Goal: Complete application form

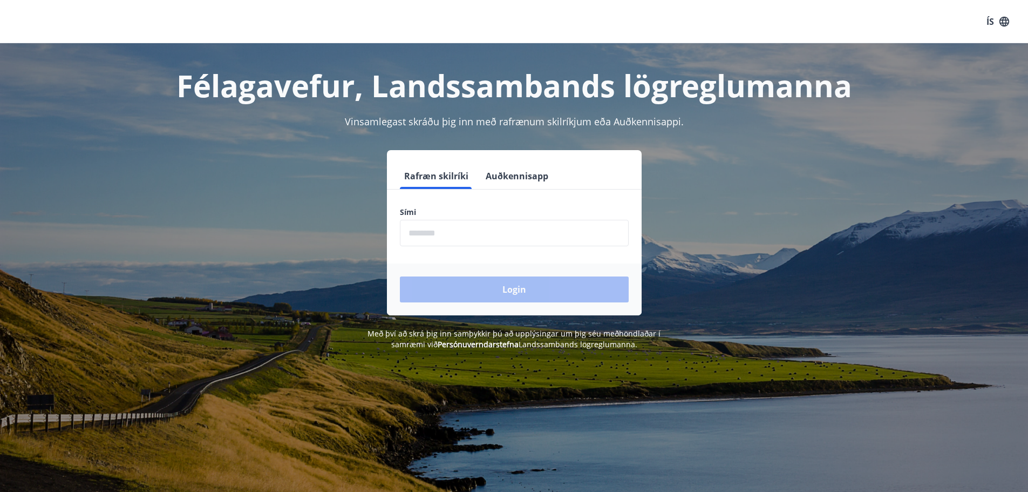
click at [478, 236] on input "phone" at bounding box center [514, 233] width 229 height 26
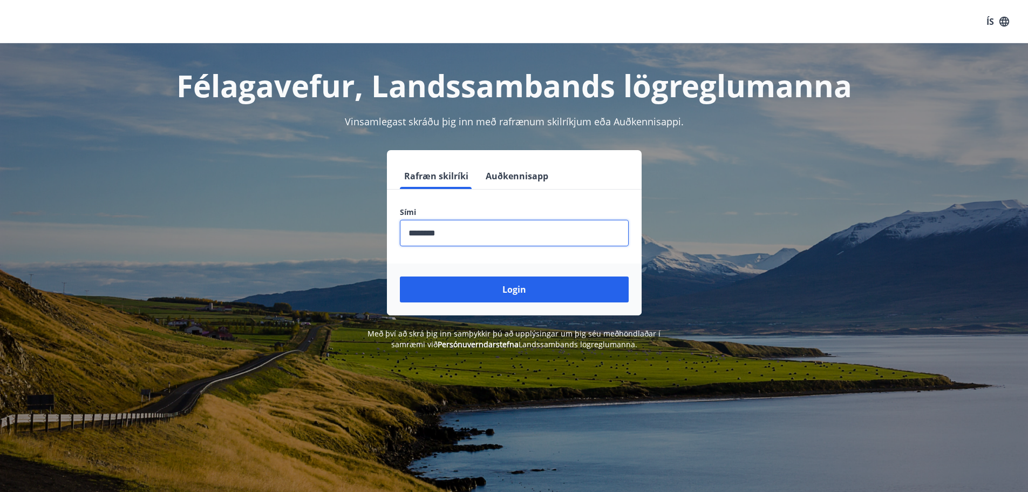
type input "********"
click at [400, 276] on button "Login" at bounding box center [514, 289] width 229 height 26
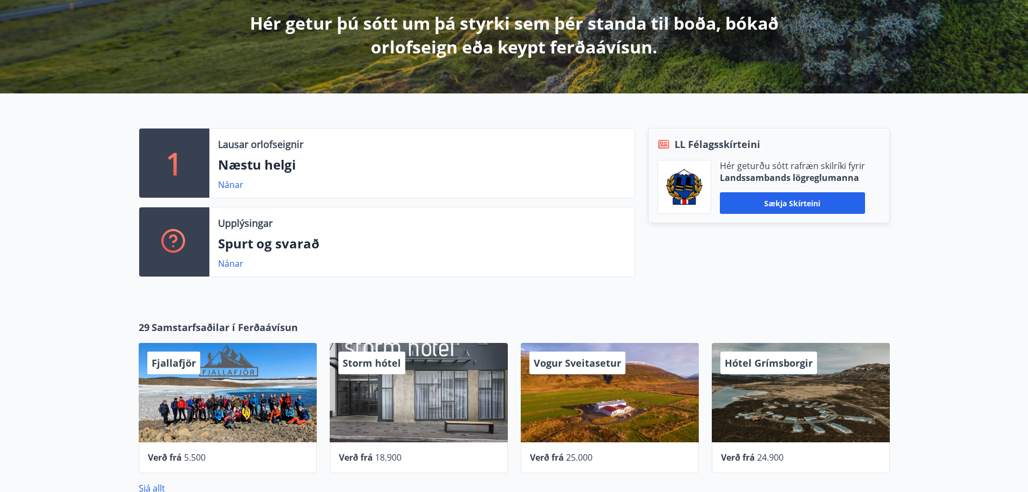
scroll to position [216, 0]
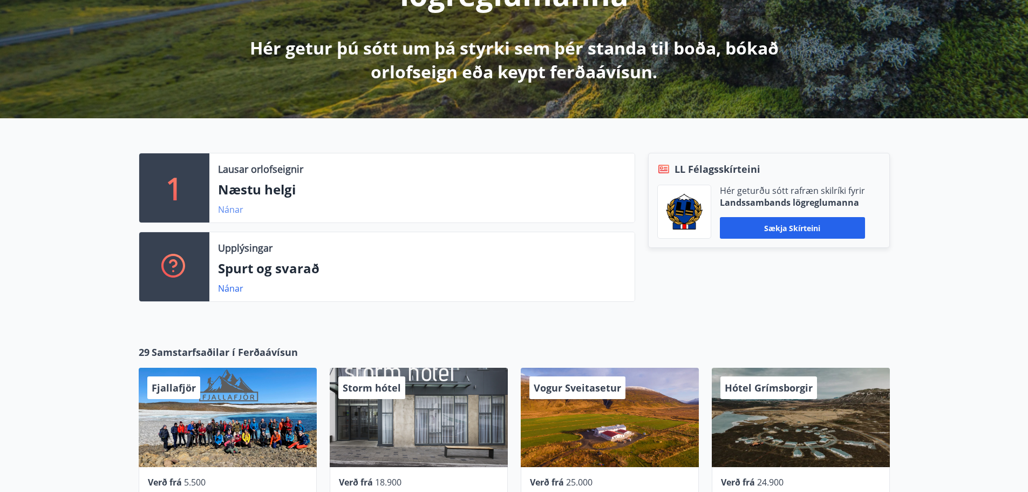
click at [226, 207] on link "Nánar" at bounding box center [230, 209] width 25 height 12
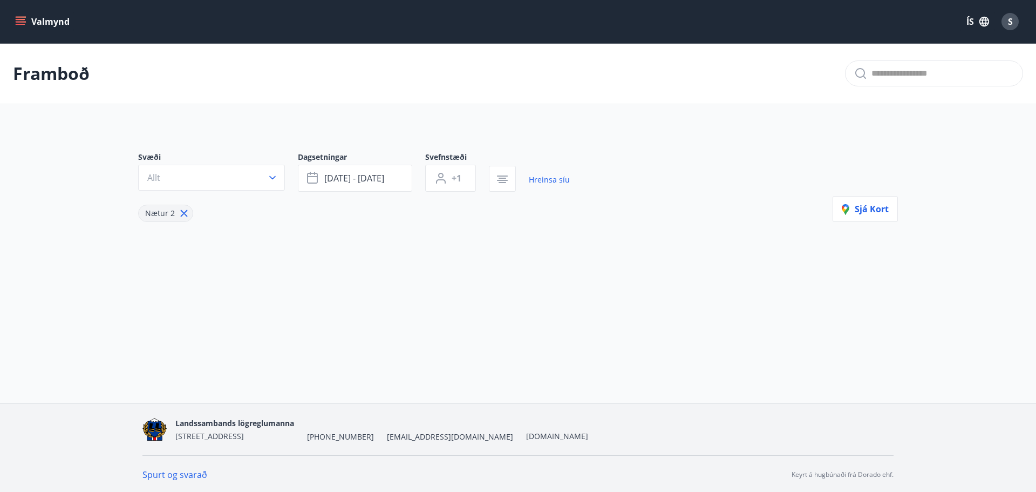
type input "*"
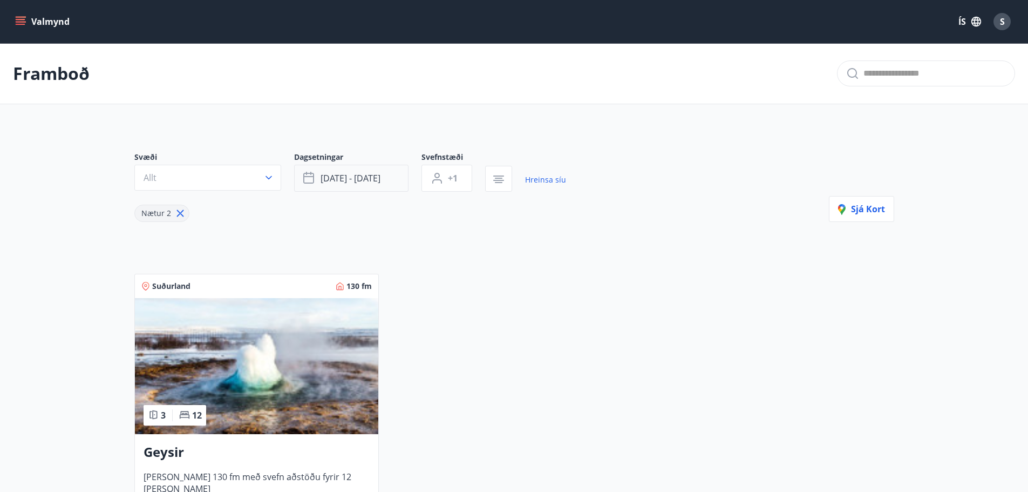
click at [374, 176] on span "[DATE] - [DATE]" at bounding box center [351, 178] width 60 height 12
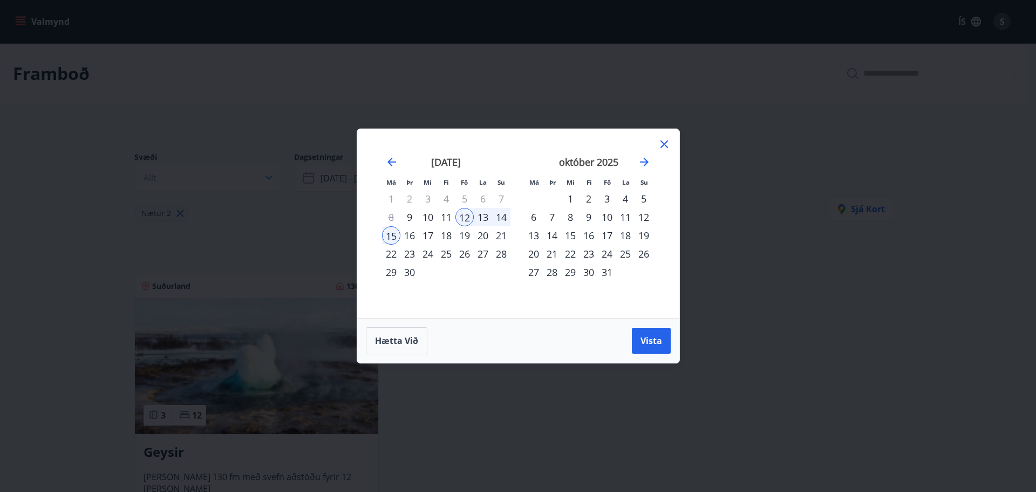
click at [449, 255] on div "25" at bounding box center [446, 253] width 18 height 18
click at [394, 277] on div "29" at bounding box center [391, 272] width 18 height 18
click at [652, 339] on span "Vista" at bounding box center [651, 341] width 22 height 12
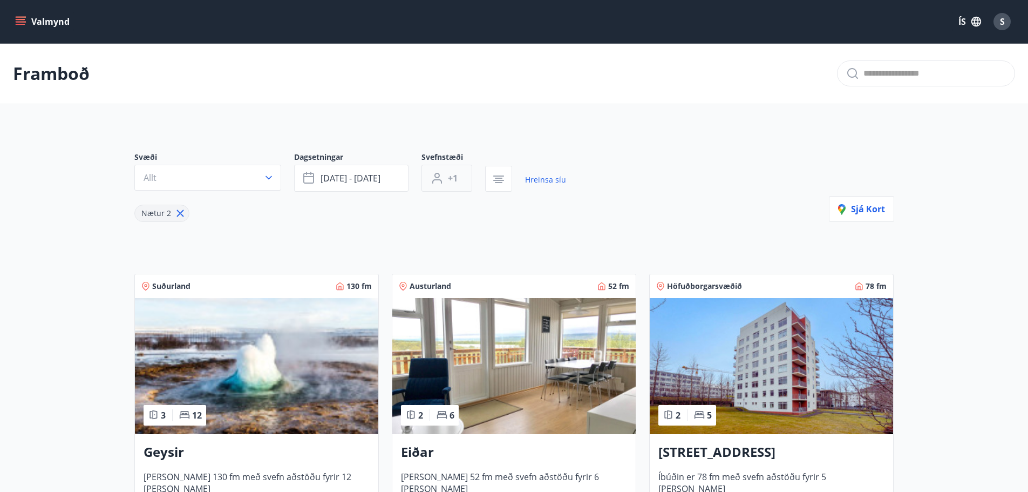
click at [461, 178] on button "+1" at bounding box center [446, 178] width 51 height 27
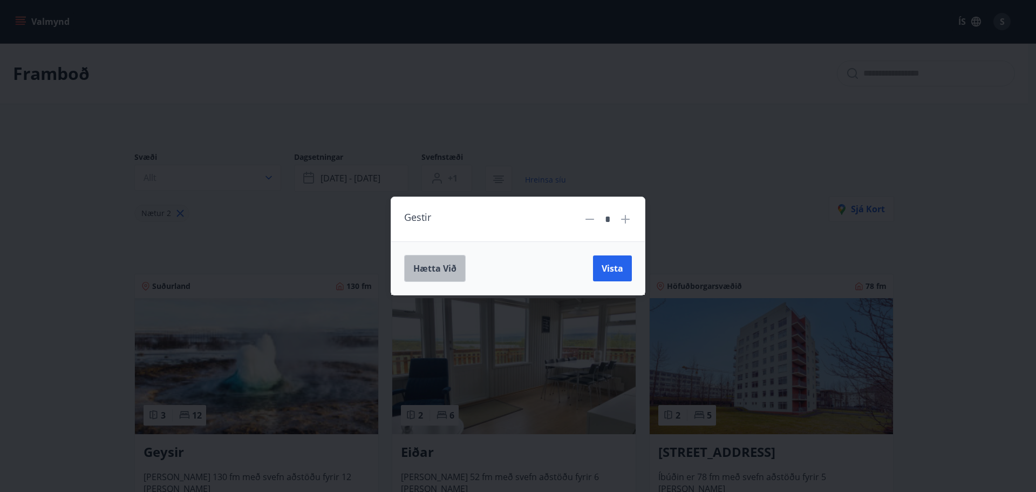
click at [437, 269] on span "Hætta við" at bounding box center [434, 268] width 43 height 12
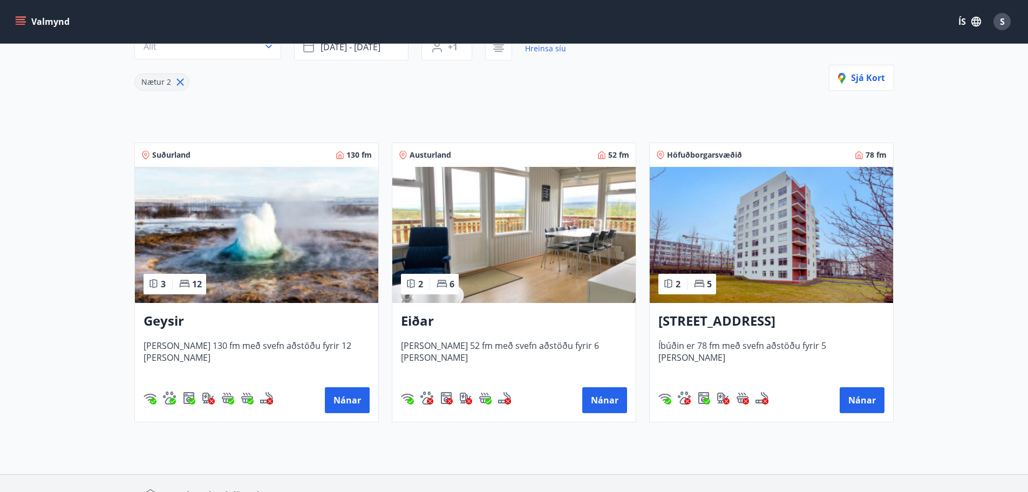
scroll to position [162, 0]
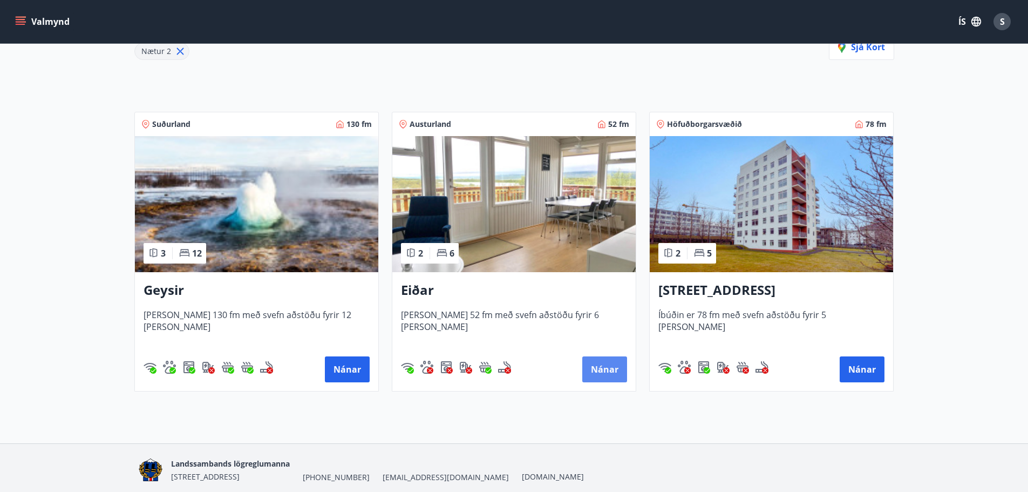
click at [608, 374] on button "Nánar" at bounding box center [604, 369] width 45 height 26
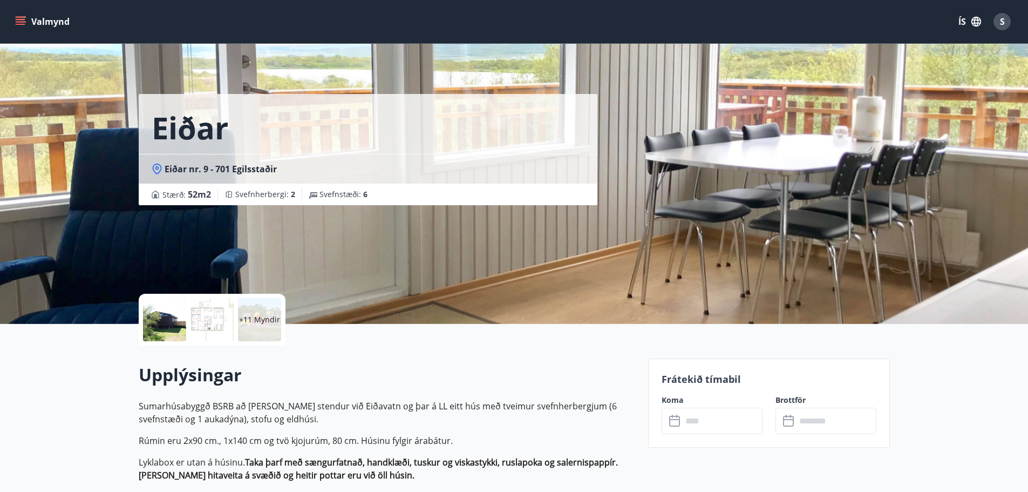
click at [257, 323] on p "+11 Myndir" at bounding box center [259, 319] width 41 height 11
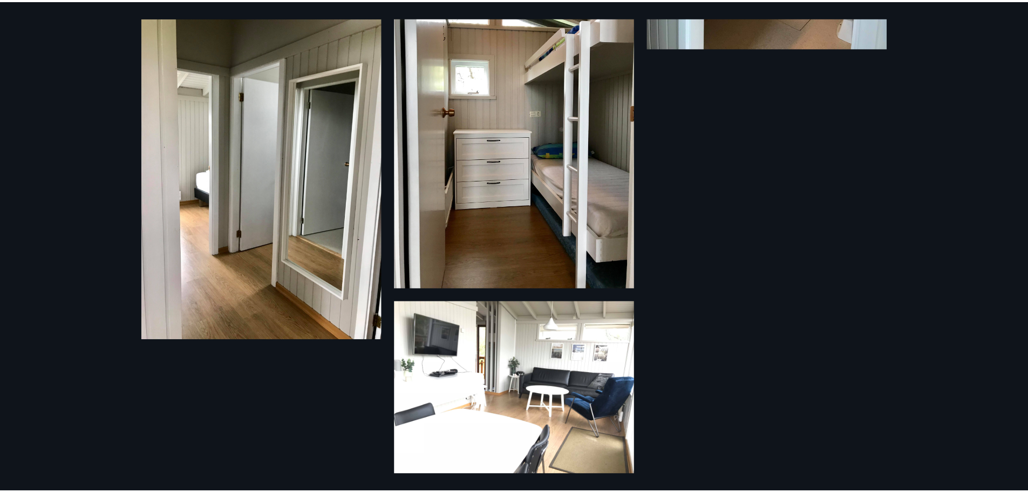
scroll to position [1061, 0]
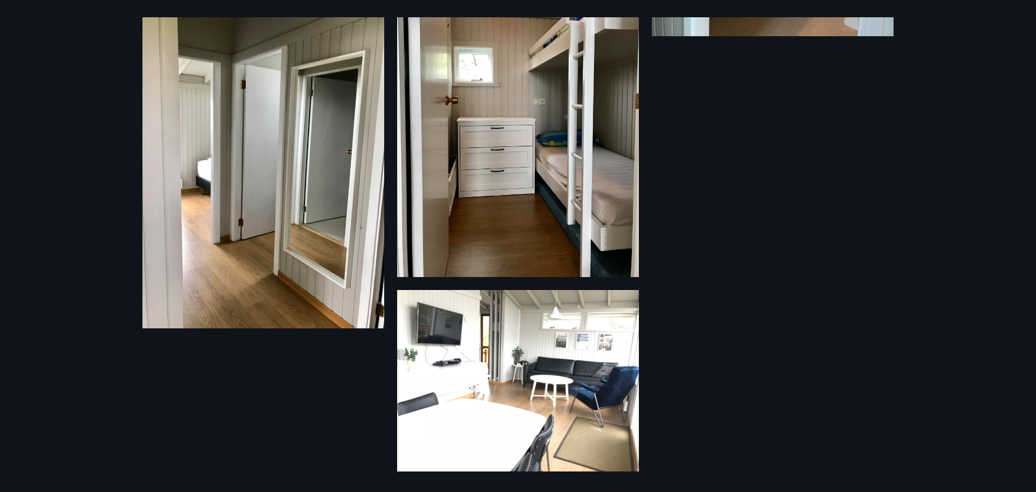
click at [74, 358] on div "17 Myndir" at bounding box center [518, 246] width 1036 height 492
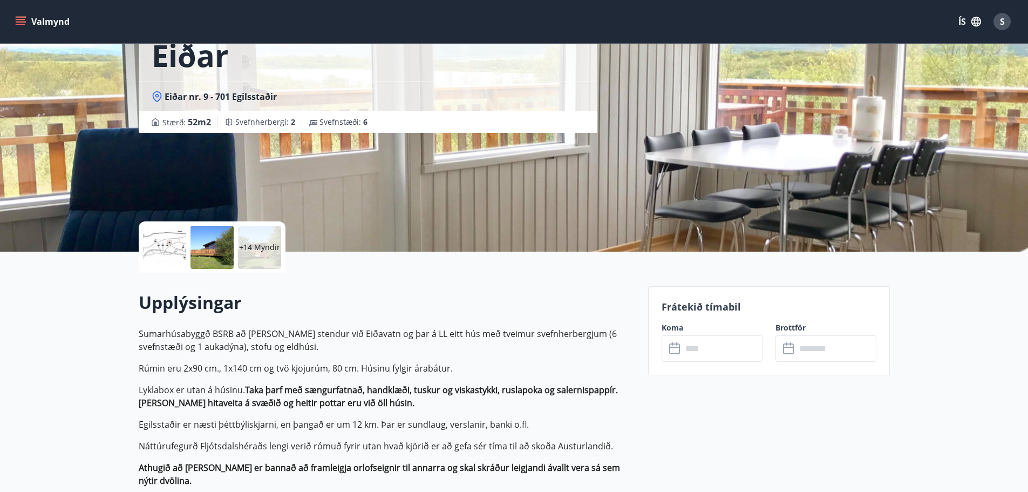
scroll to position [0, 0]
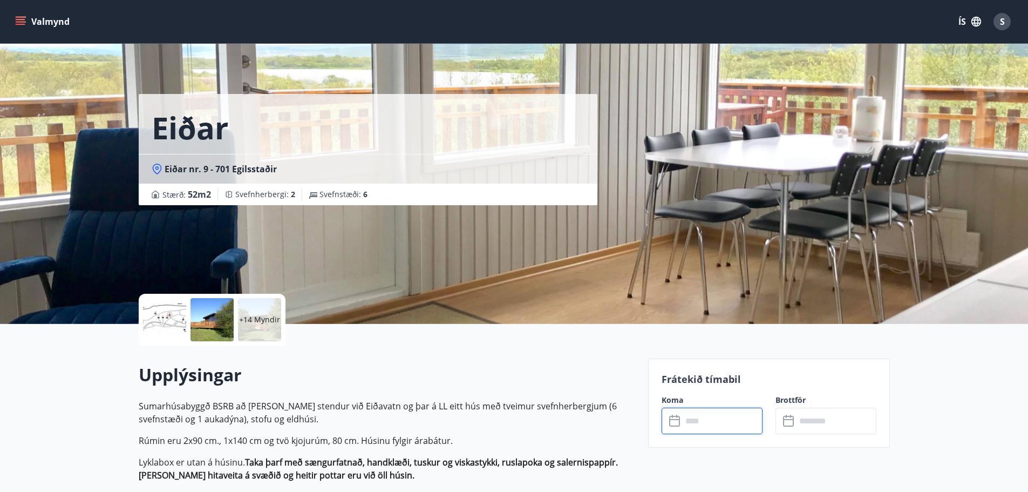
click at [696, 421] on input "text" at bounding box center [722, 420] width 80 height 26
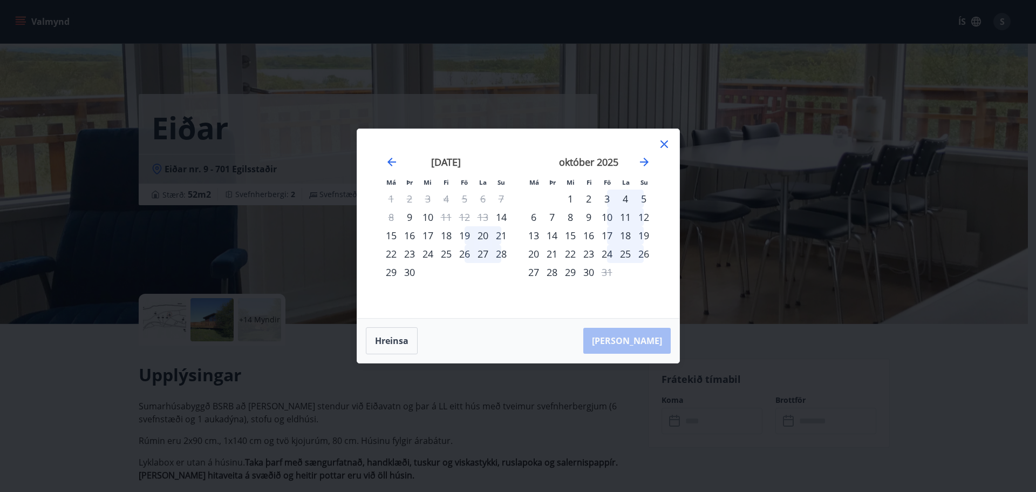
click at [468, 239] on div "19" at bounding box center [464, 235] width 18 height 18
click at [506, 237] on div "21" at bounding box center [501, 235] width 18 height 18
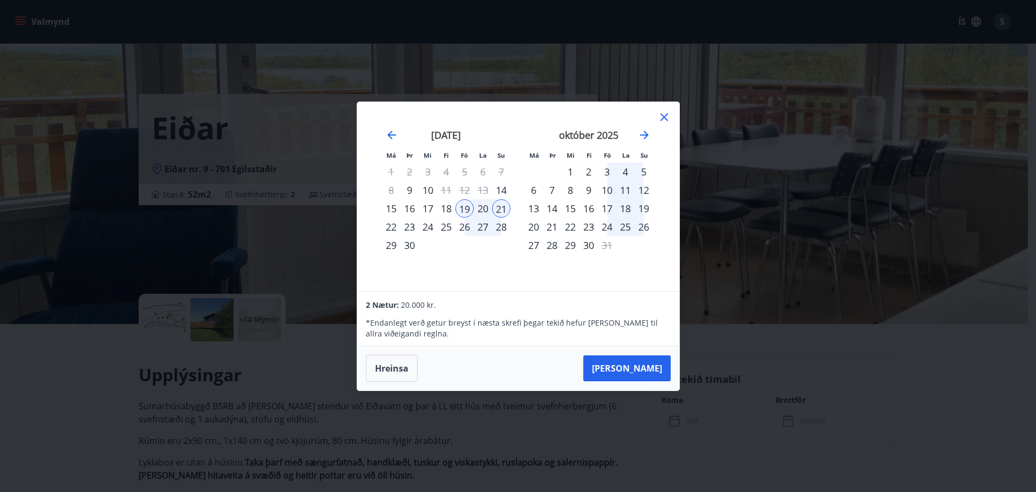
click at [662, 117] on icon at bounding box center [664, 117] width 13 height 13
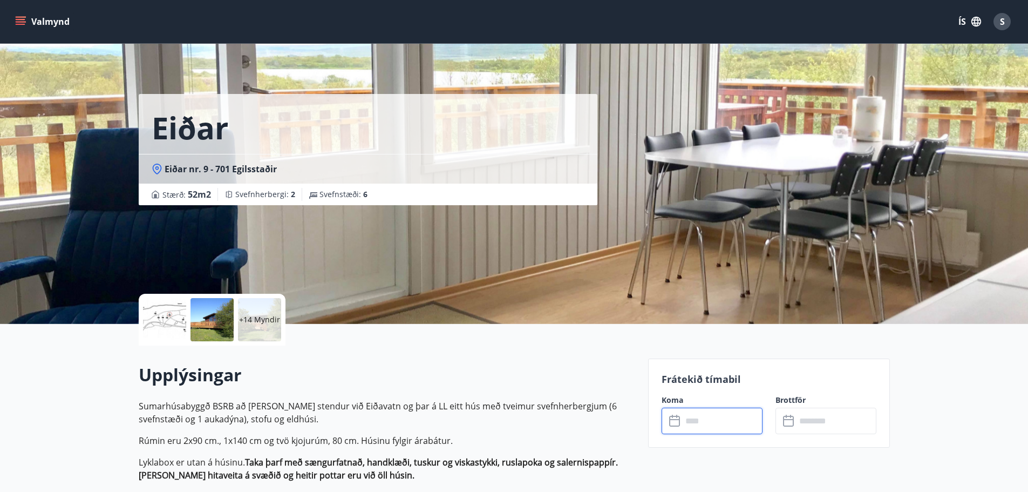
click at [28, 24] on button "Valmynd" at bounding box center [43, 21] width 61 height 19
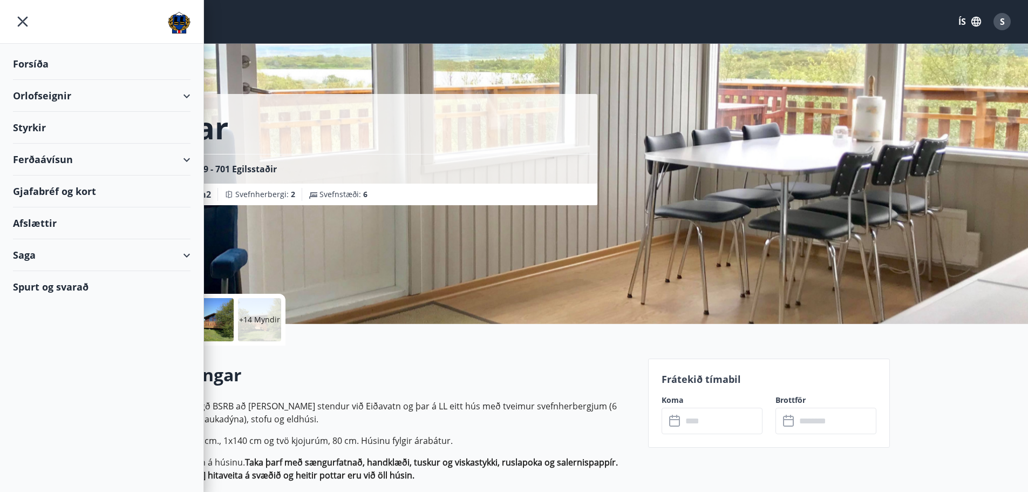
click at [32, 122] on div "Styrkir" at bounding box center [102, 128] width 178 height 32
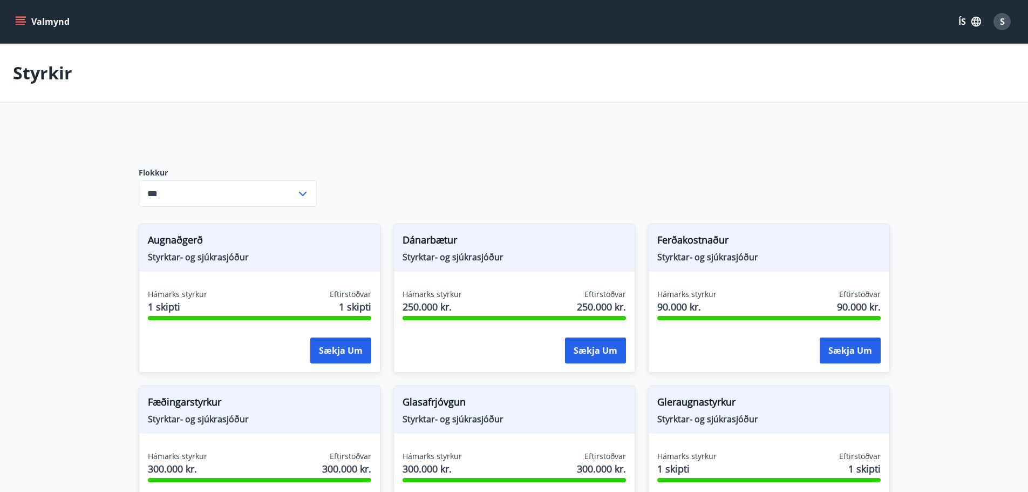
type input "***"
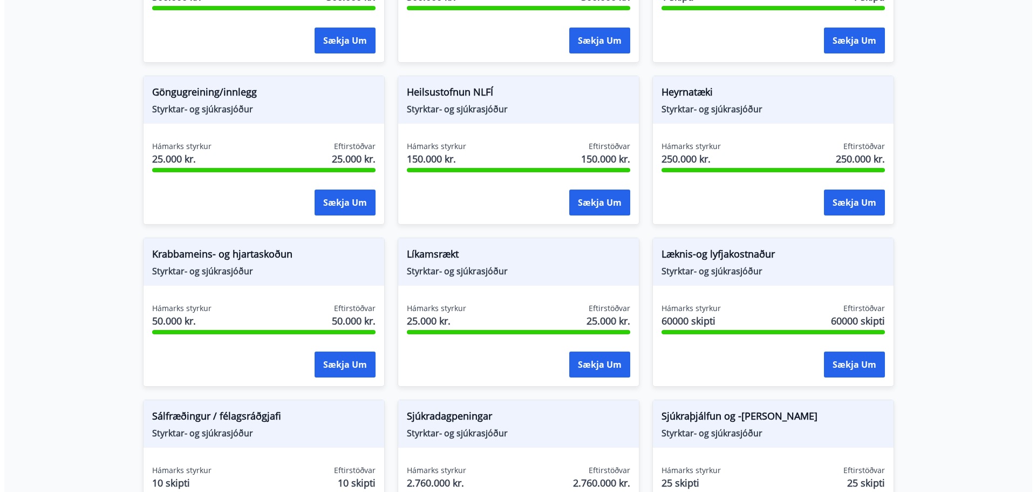
scroll to position [486, 0]
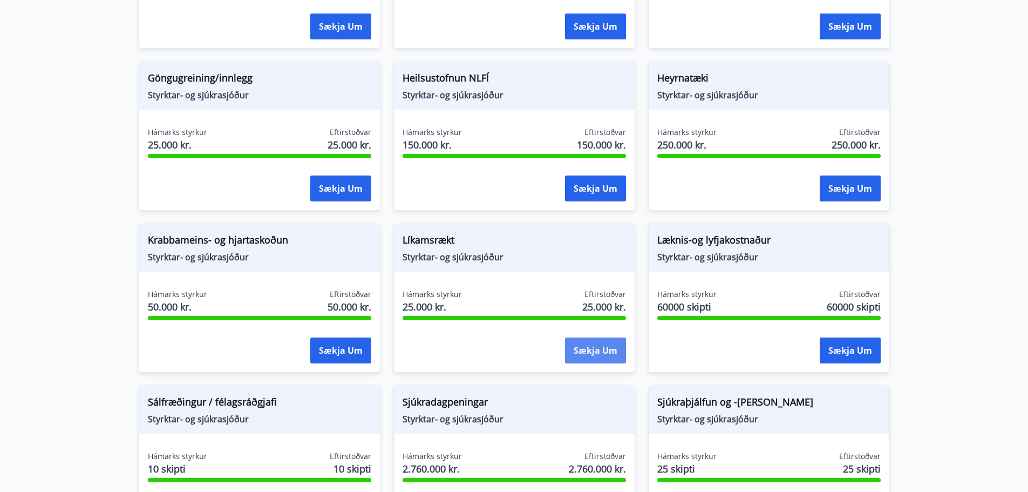
click at [596, 354] on button "Sækja um" at bounding box center [595, 350] width 61 height 26
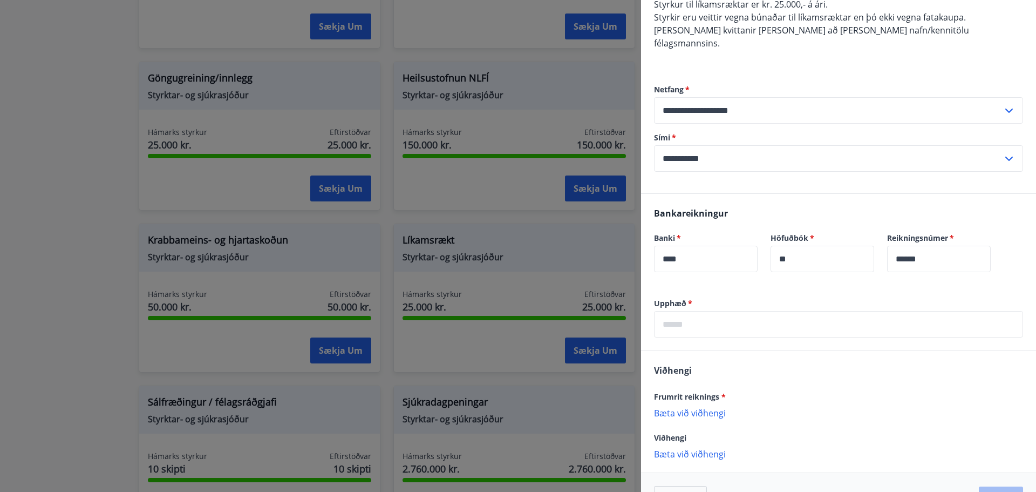
scroll to position [137, 0]
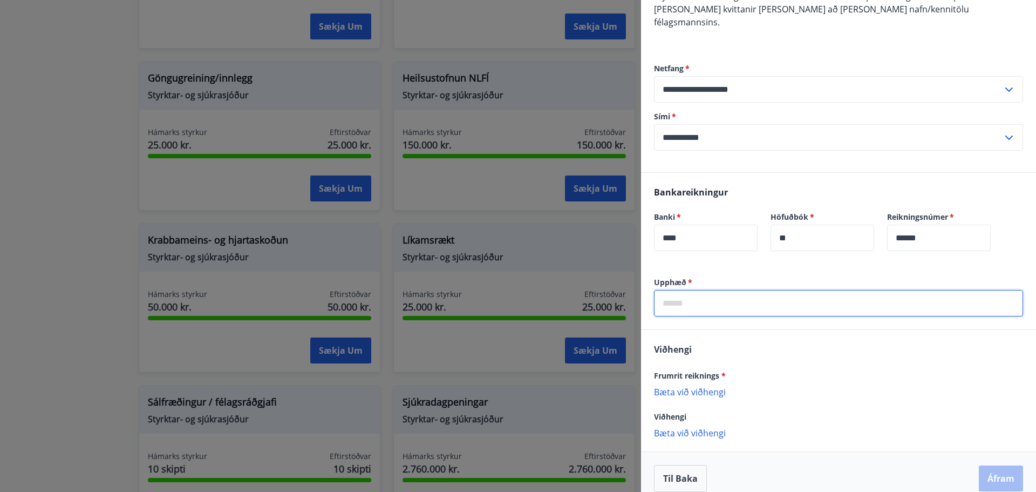
click at [717, 293] on input "text" at bounding box center [838, 303] width 369 height 26
click at [697, 386] on p "Bæta við viðhengi" at bounding box center [838, 391] width 369 height 11
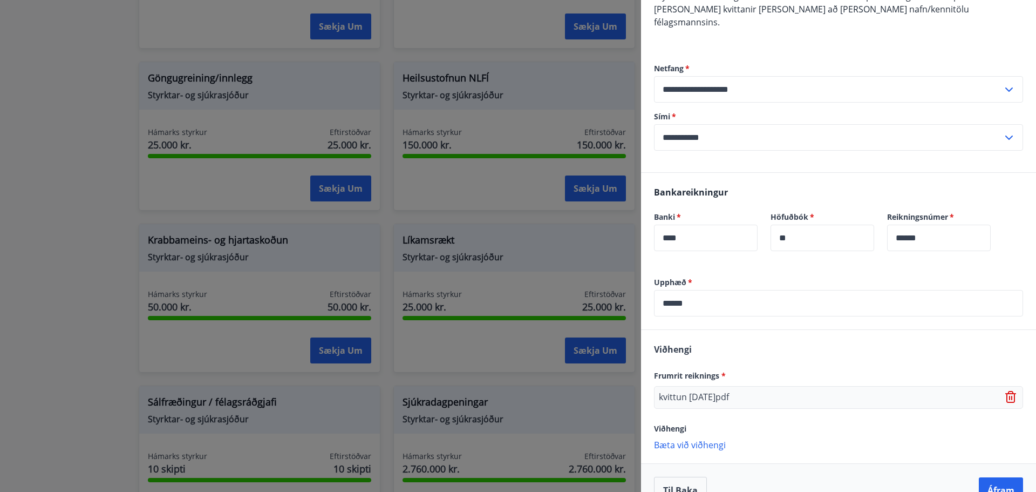
scroll to position [149, 0]
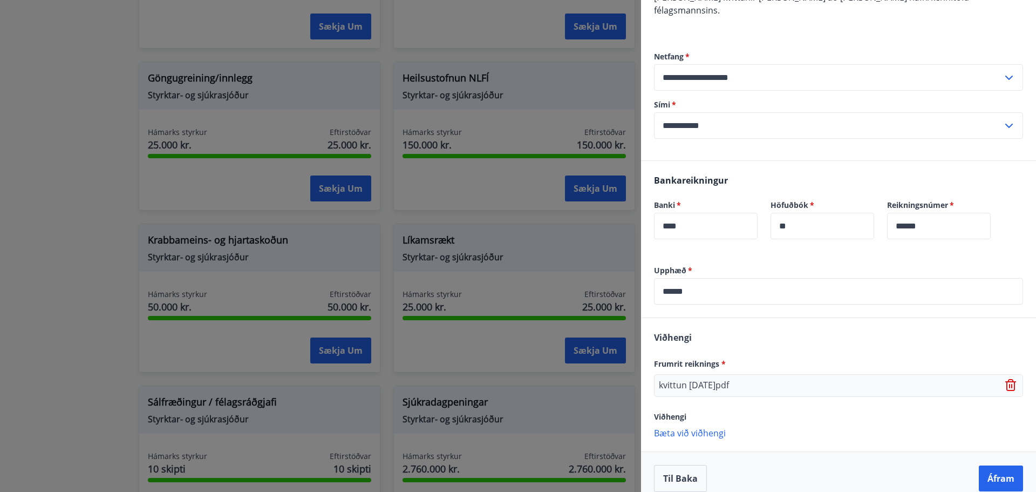
click at [711, 427] on p "Bæta við viðhengi" at bounding box center [838, 432] width 369 height 11
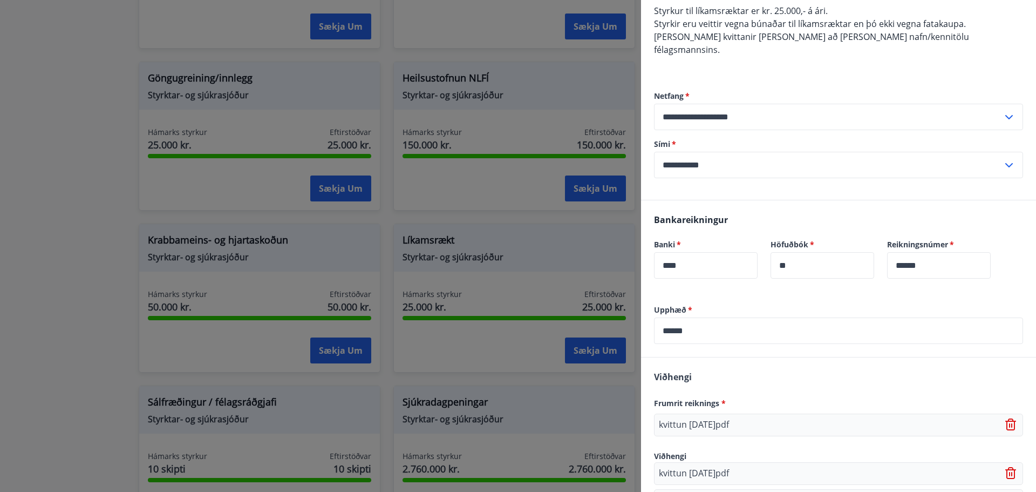
scroll to position [91, 0]
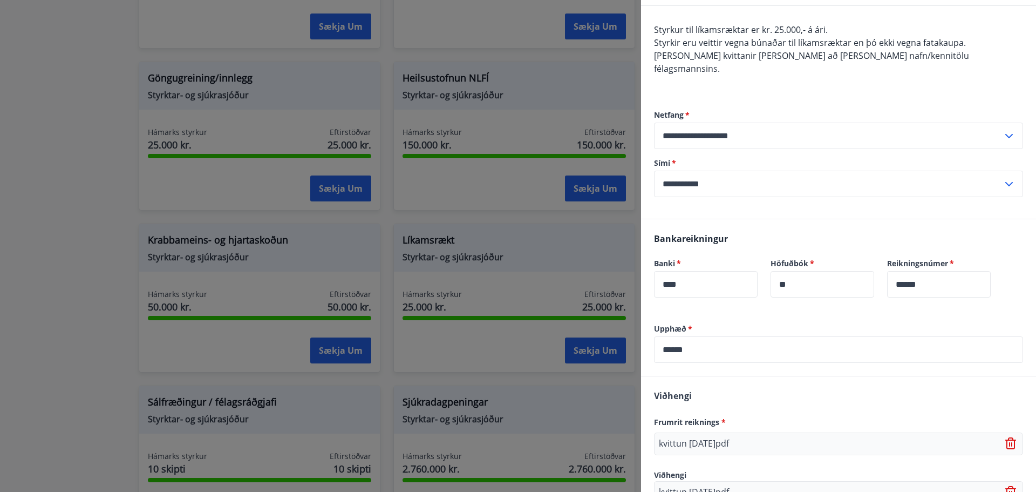
click at [672, 338] on input "******" at bounding box center [838, 349] width 369 height 26
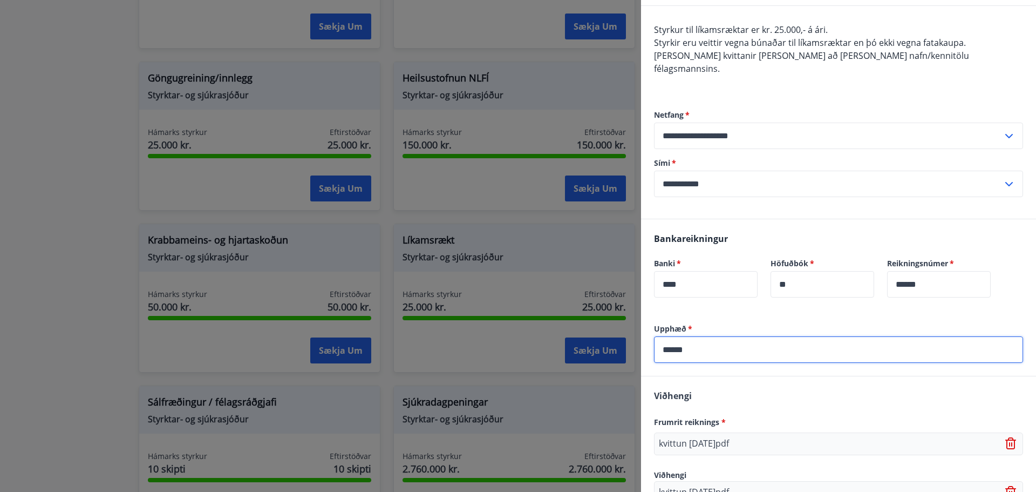
click at [676, 336] on input "******" at bounding box center [838, 349] width 369 height 26
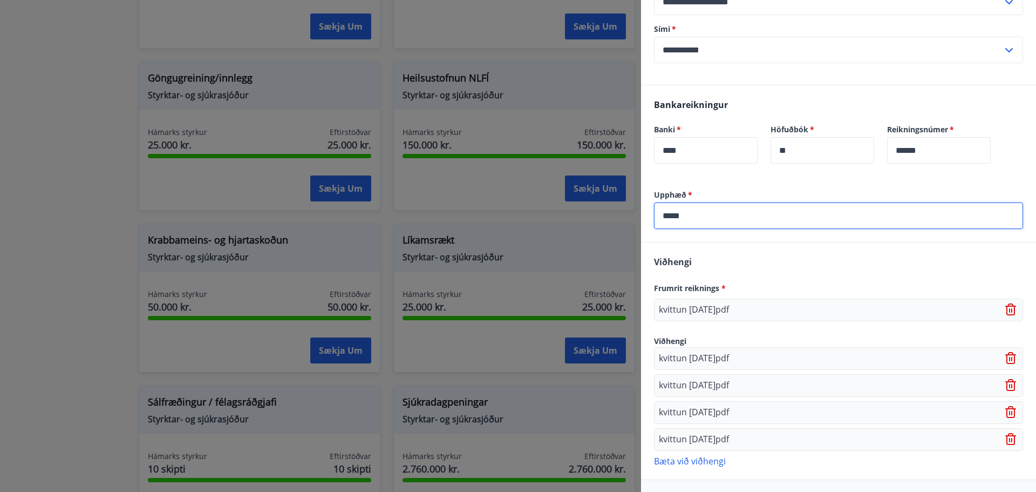
scroll to position [253, 0]
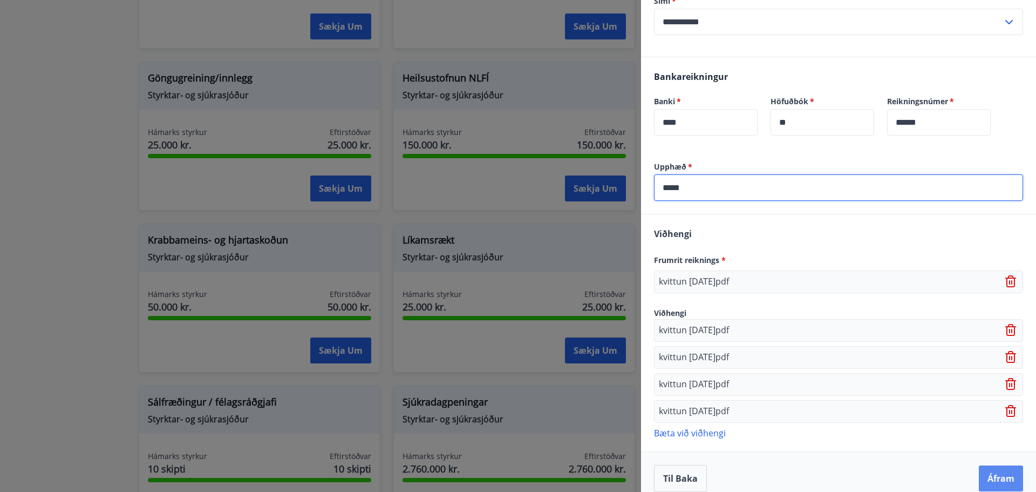
type input "*****"
click at [985, 467] on button "Áfram" at bounding box center [1001, 478] width 44 height 26
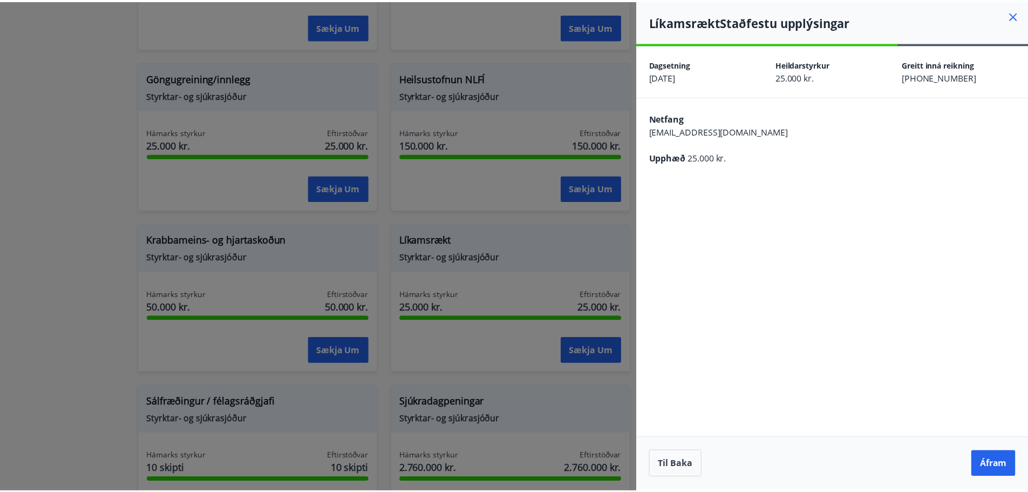
scroll to position [0, 0]
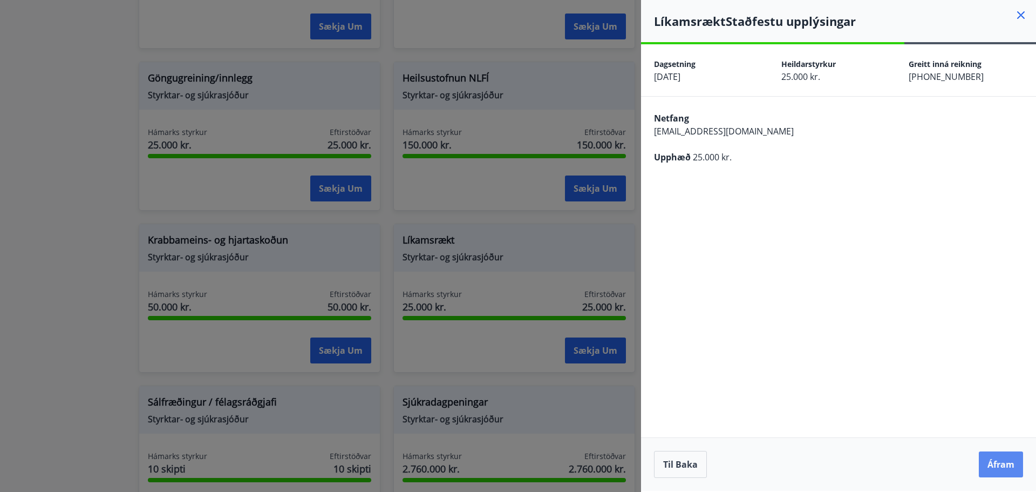
click at [1001, 465] on button "Áfram" at bounding box center [1001, 464] width 44 height 26
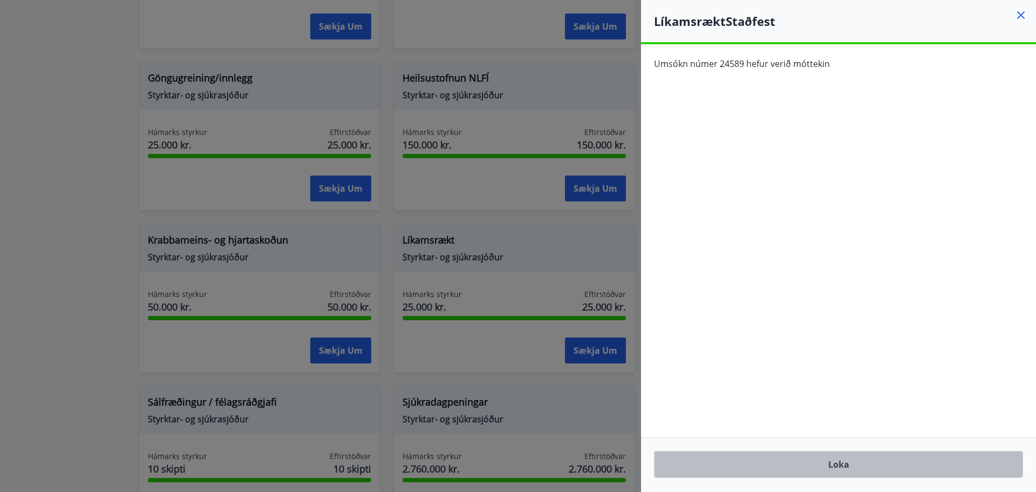
click at [864, 467] on button "Loka" at bounding box center [838, 464] width 369 height 27
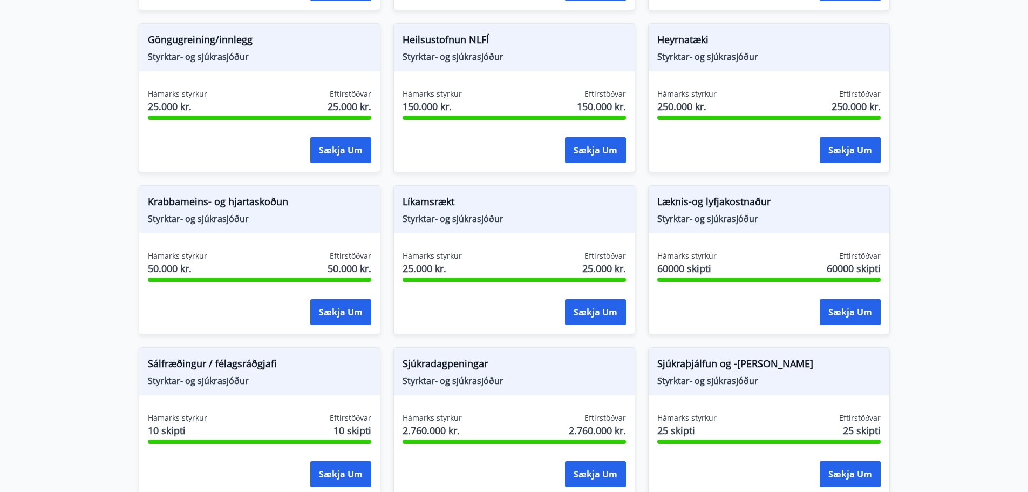
scroll to position [540, 0]
